Goal: Navigation & Orientation: Find specific page/section

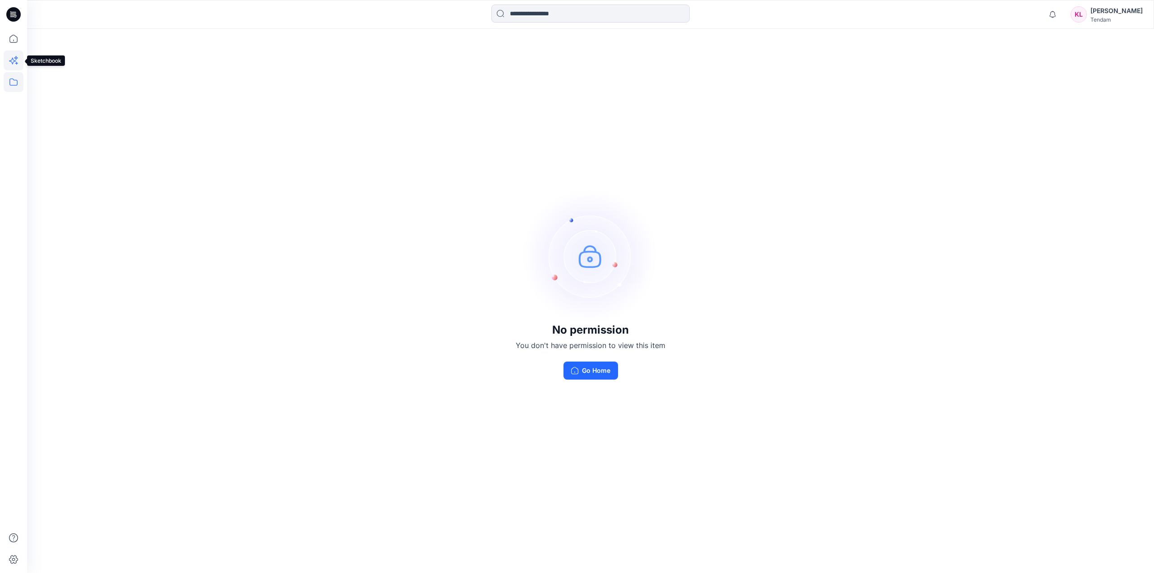
click at [13, 61] on icon at bounding box center [14, 60] width 20 height 20
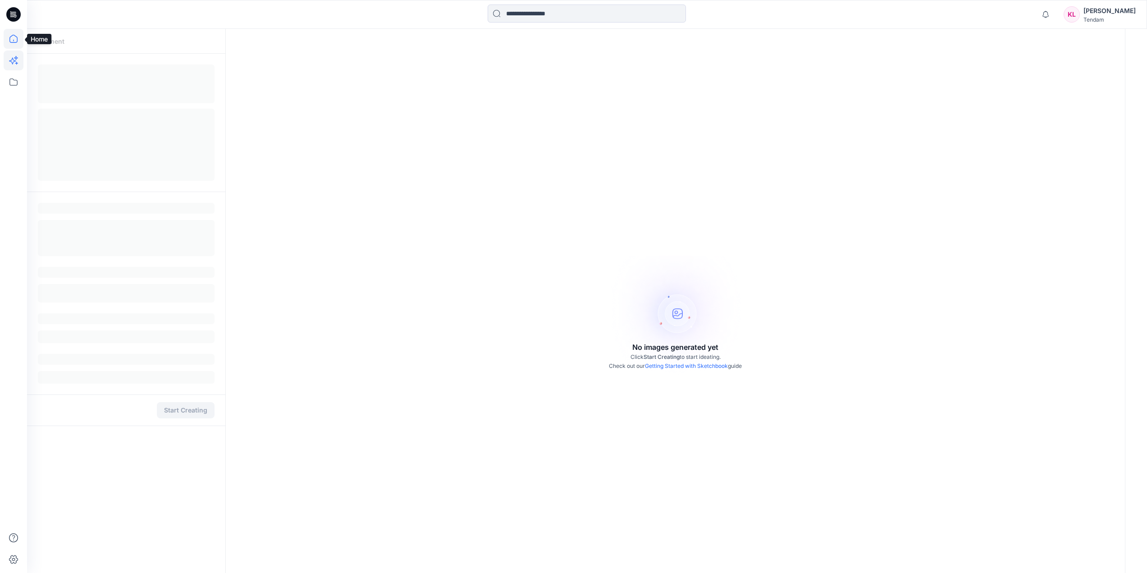
click at [13, 41] on icon at bounding box center [14, 39] width 20 height 20
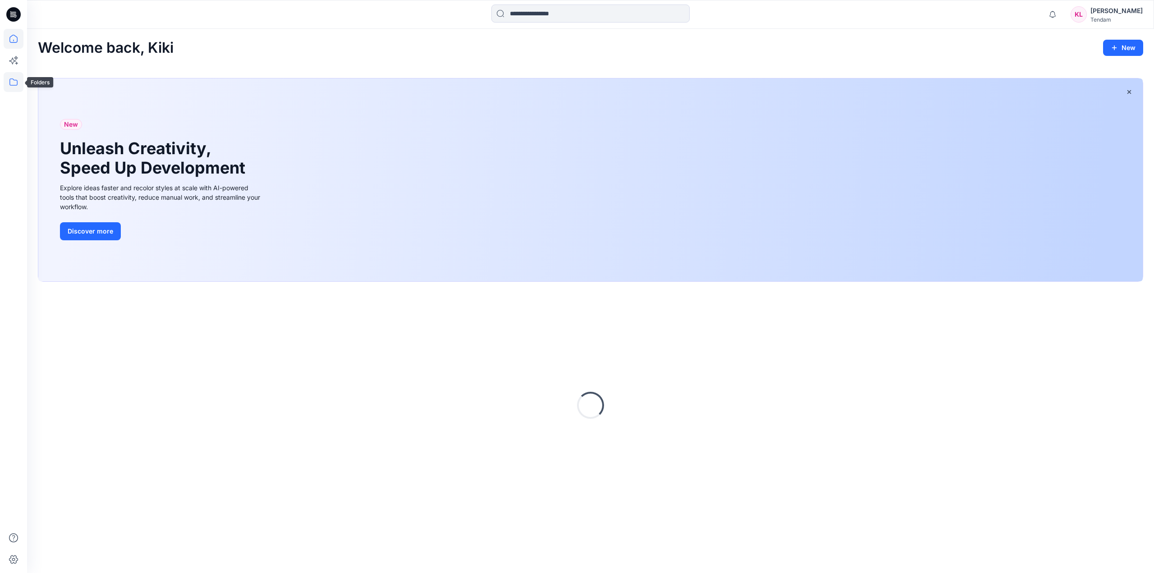
click at [18, 81] on icon at bounding box center [14, 82] width 20 height 20
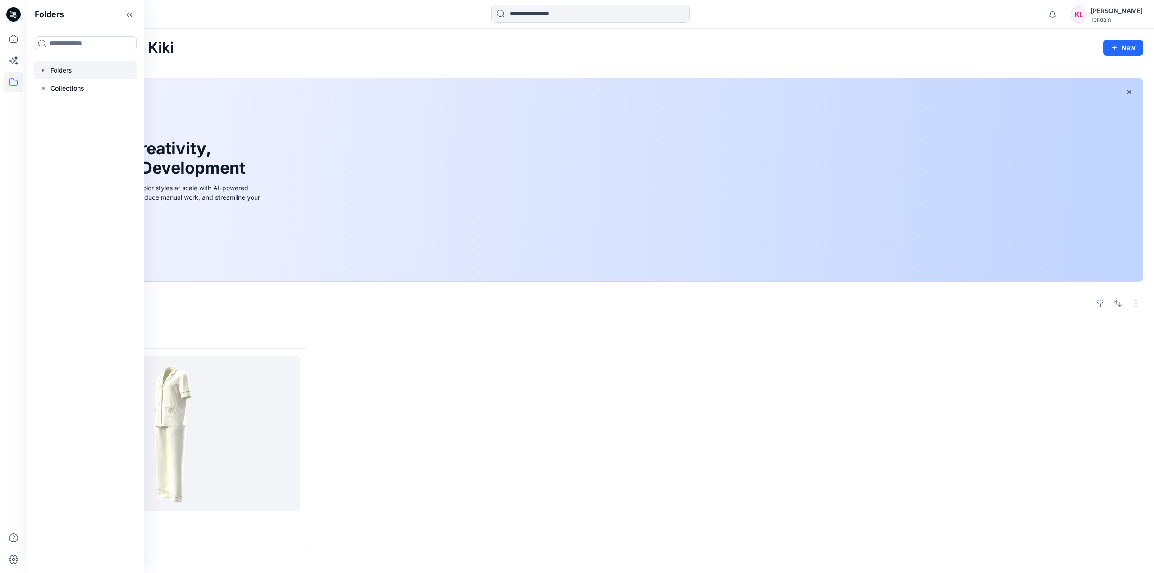
click at [102, 65] on div at bounding box center [85, 70] width 103 height 18
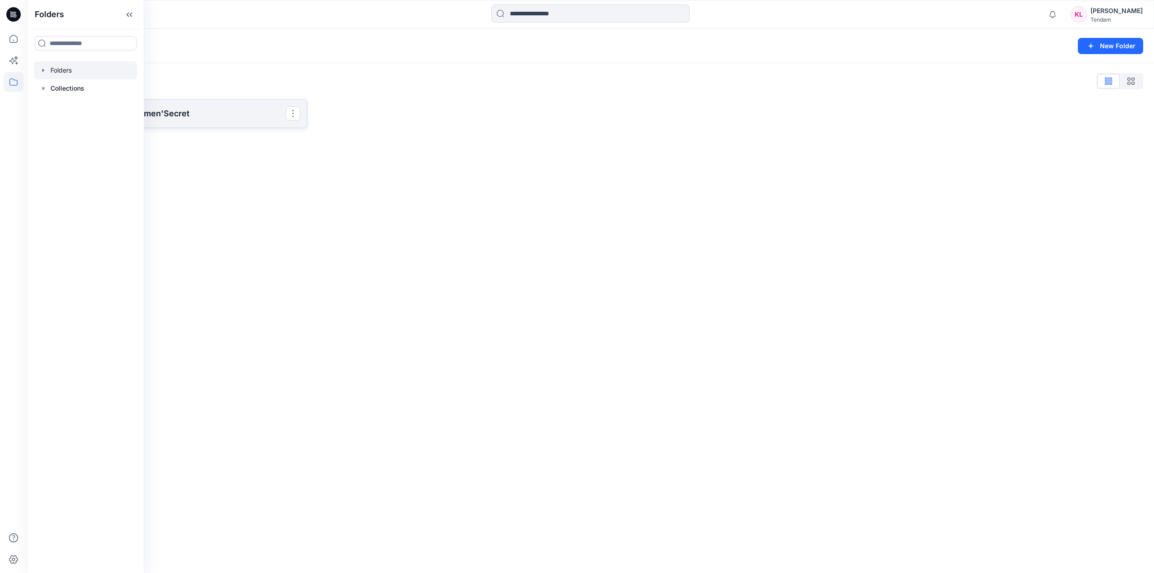
click at [234, 116] on p "Velocity Fashion - Women'Secret" at bounding box center [172, 113] width 228 height 13
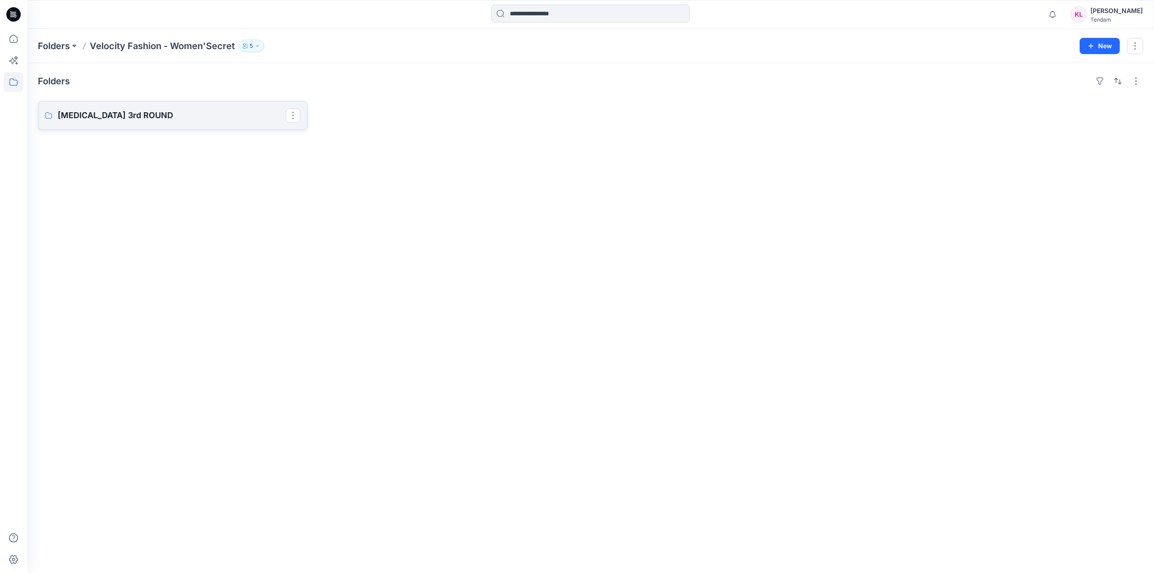
click at [192, 115] on p "[MEDICAL_DATA] 3rd ROUND" at bounding box center [172, 115] width 228 height 13
